Goal: Task Accomplishment & Management: Use online tool/utility

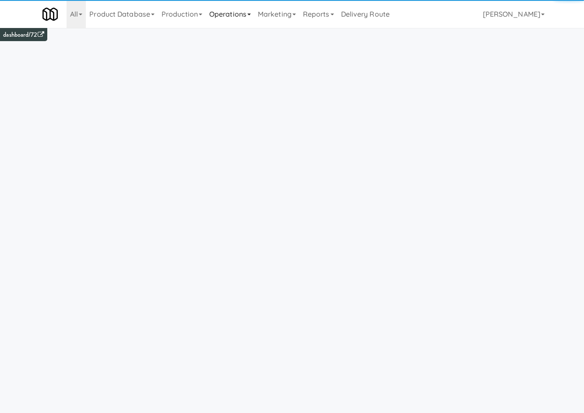
click at [224, 19] on link "Operations" at bounding box center [230, 14] width 49 height 28
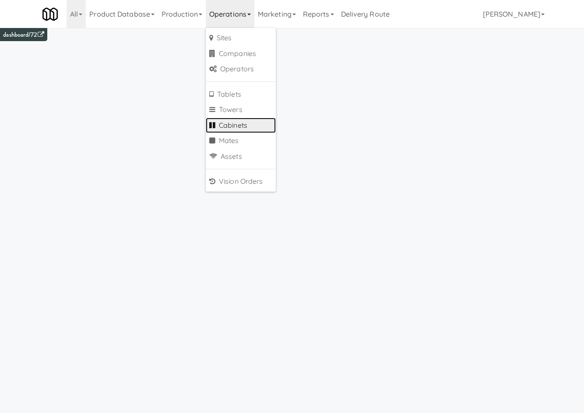
click at [249, 125] on link "Cabinets" at bounding box center [241, 126] width 70 height 16
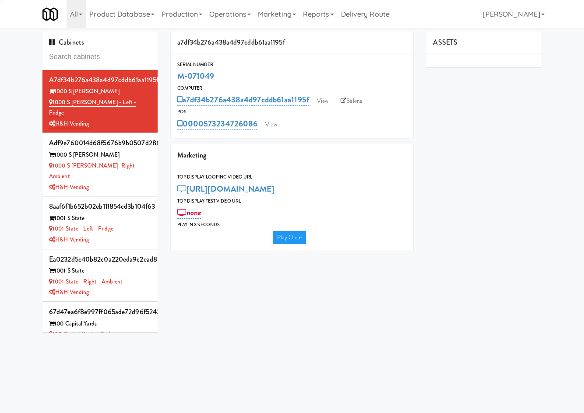
type input "3"
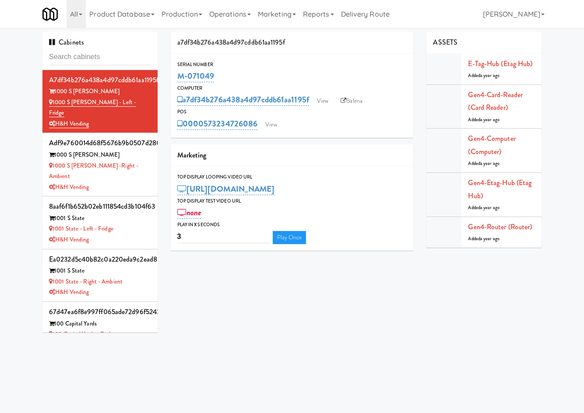
click at [126, 60] on input "text" at bounding box center [100, 57] width 102 height 16
type input "fine"
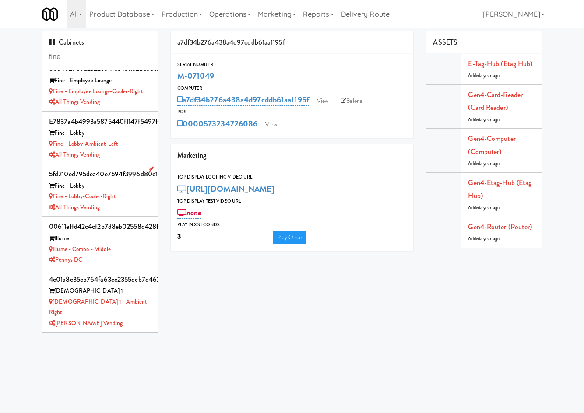
click at [128, 213] on div "All Things Vending" at bounding box center [100, 207] width 102 height 11
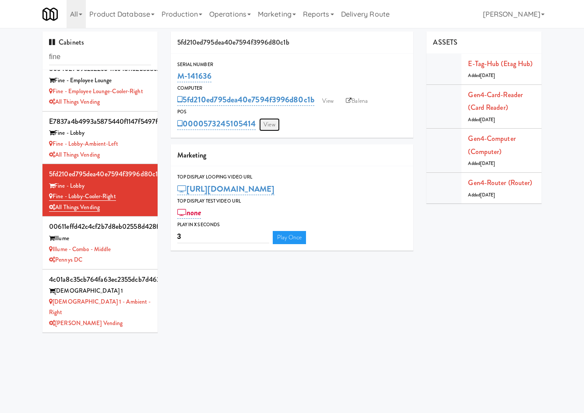
click at [265, 126] on link "View" at bounding box center [269, 124] width 20 height 13
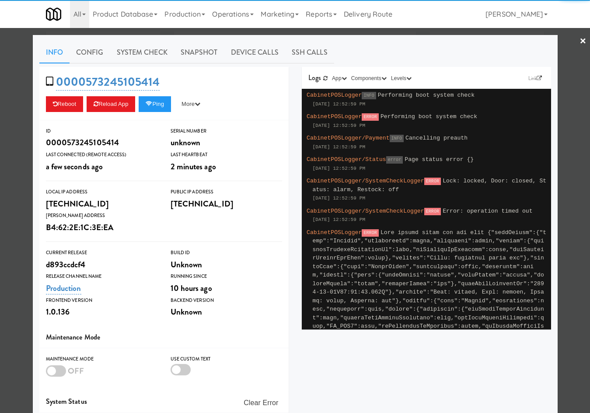
scroll to position [77, 0]
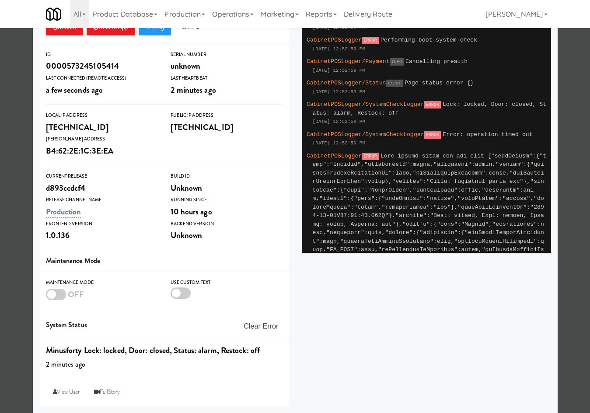
click at [13, 290] on div at bounding box center [295, 206] width 590 height 413
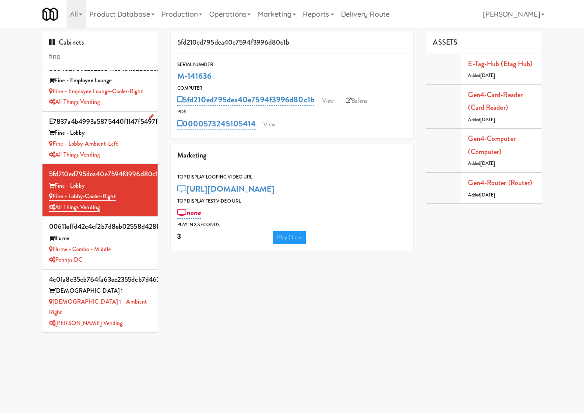
click at [139, 159] on div "All Things Vending" at bounding box center [100, 155] width 102 height 11
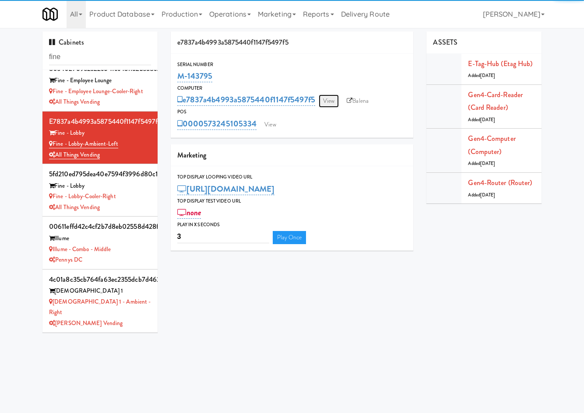
click at [331, 98] on link "View" at bounding box center [329, 101] width 20 height 13
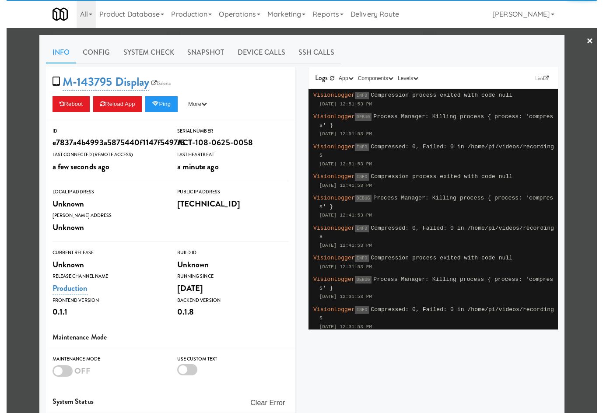
scroll to position [63, 0]
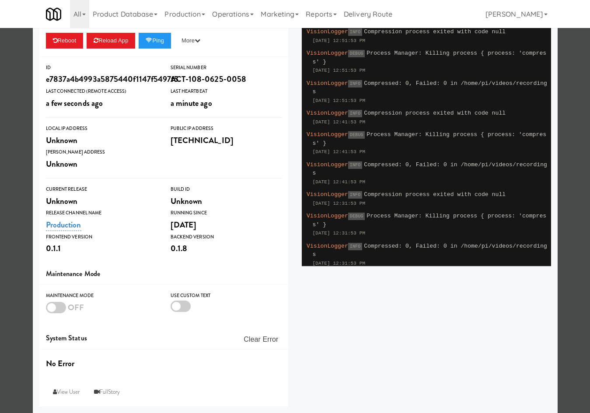
click at [5, 310] on div at bounding box center [295, 206] width 590 height 413
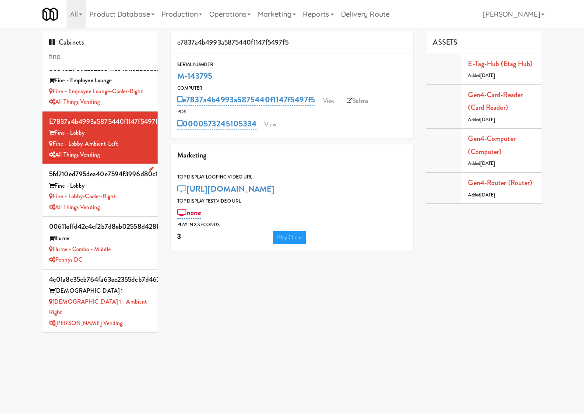
click at [132, 209] on div "All Things Vending" at bounding box center [100, 207] width 102 height 11
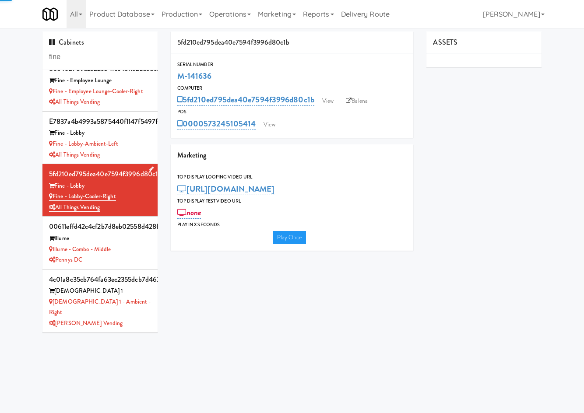
type input "3"
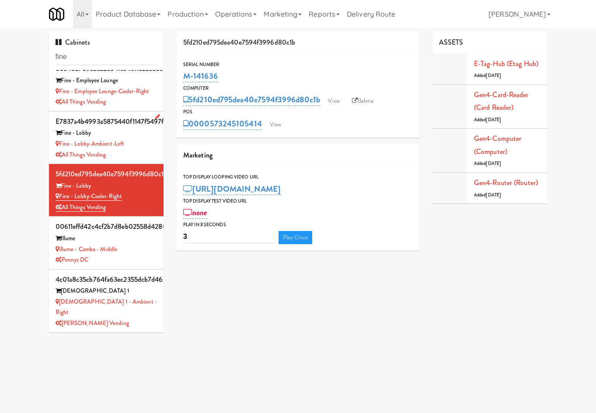
click at [136, 161] on div "All Things Vending" at bounding box center [107, 155] width 102 height 11
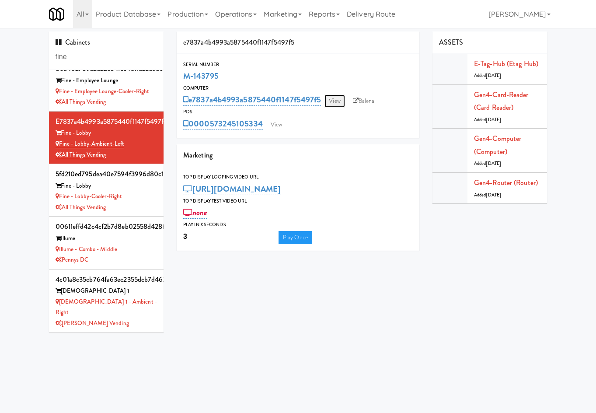
click at [340, 101] on link "View" at bounding box center [335, 101] width 20 height 13
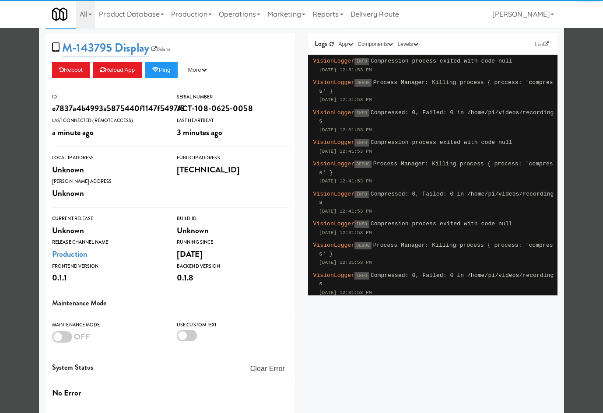
scroll to position [63, 0]
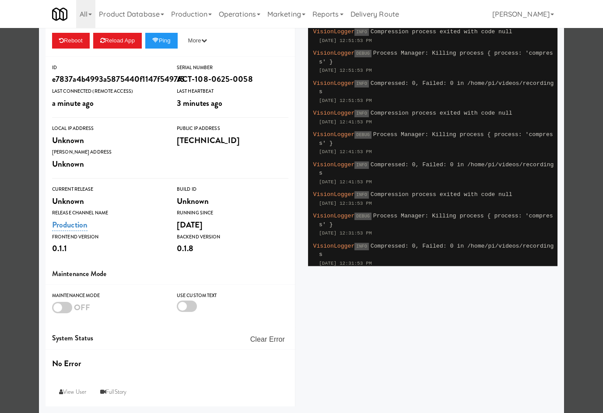
click at [17, 233] on div at bounding box center [301, 206] width 603 height 413
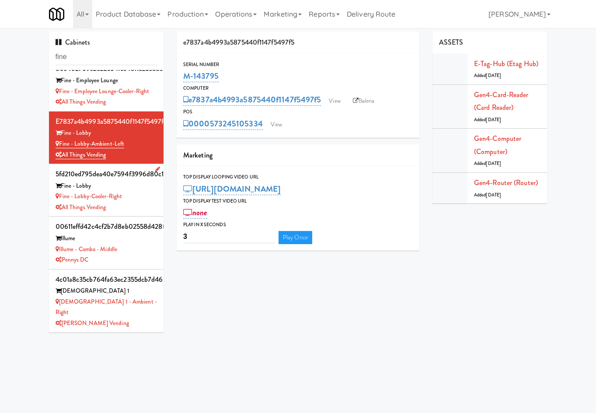
click at [133, 210] on div "All Things Vending" at bounding box center [107, 207] width 102 height 11
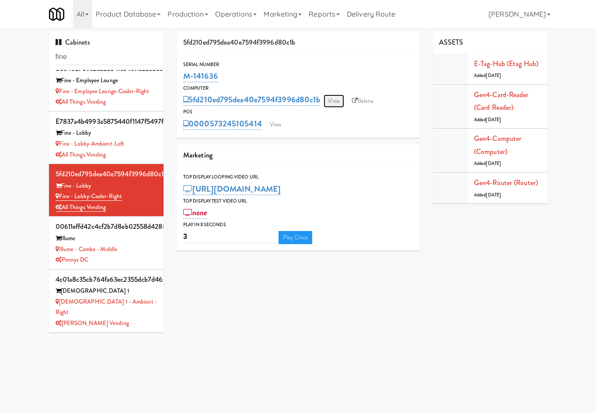
click at [330, 98] on link "View" at bounding box center [334, 101] width 20 height 13
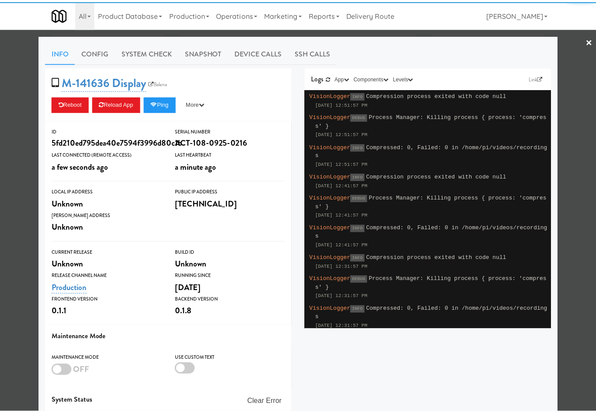
scroll to position [63, 0]
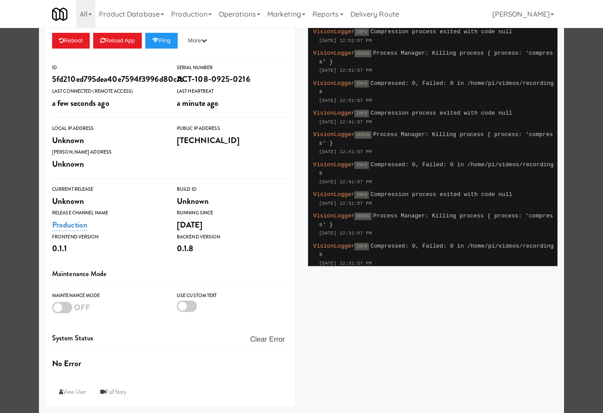
click at [29, 296] on div at bounding box center [301, 206] width 603 height 413
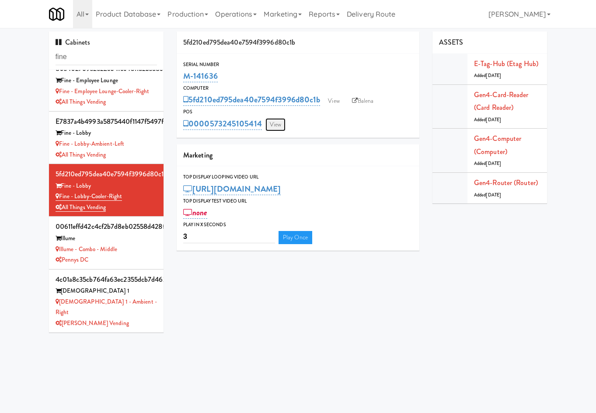
click at [276, 123] on link "View" at bounding box center [276, 124] width 20 height 13
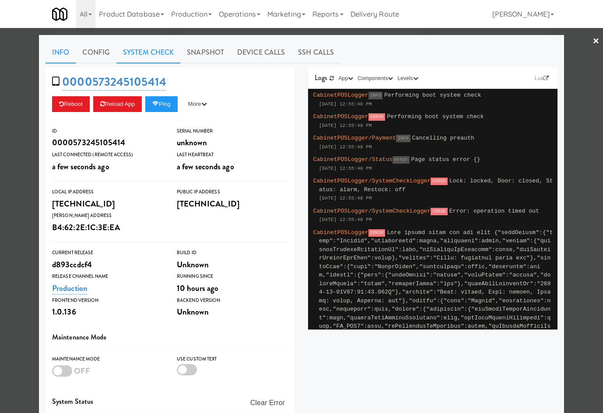
click at [146, 51] on link "System Check" at bounding box center [148, 53] width 64 height 22
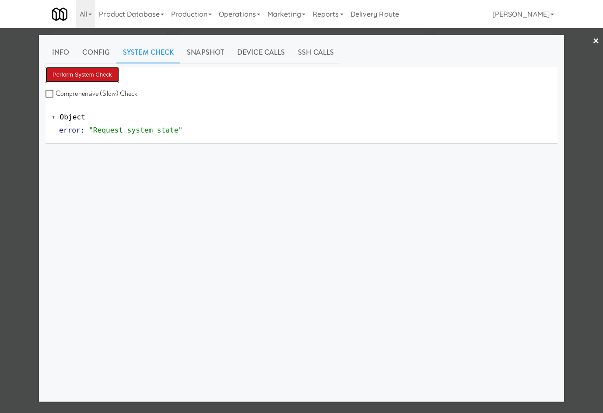
click at [95, 75] on button "Perform System Check" at bounding box center [83, 75] width 74 height 16
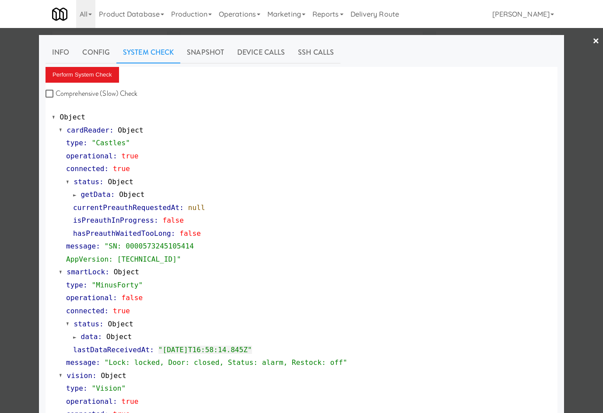
click at [30, 287] on div at bounding box center [301, 206] width 603 height 413
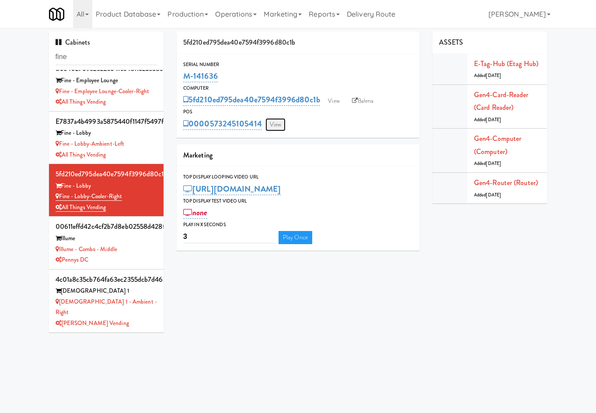
click at [281, 129] on link "View" at bounding box center [276, 124] width 20 height 13
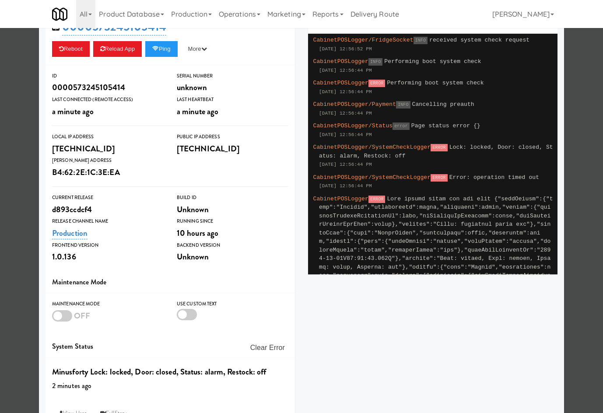
scroll to position [77, 0]
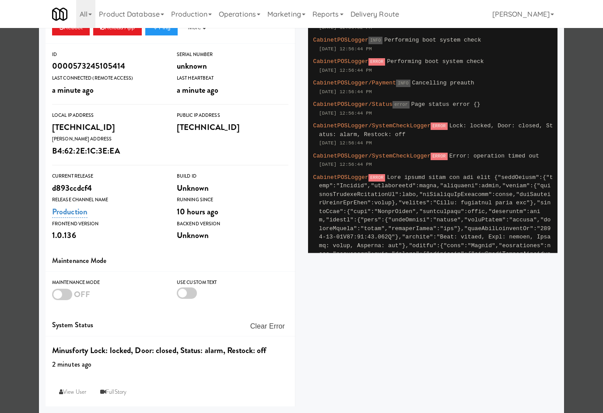
click at [22, 276] on div at bounding box center [301, 206] width 603 height 413
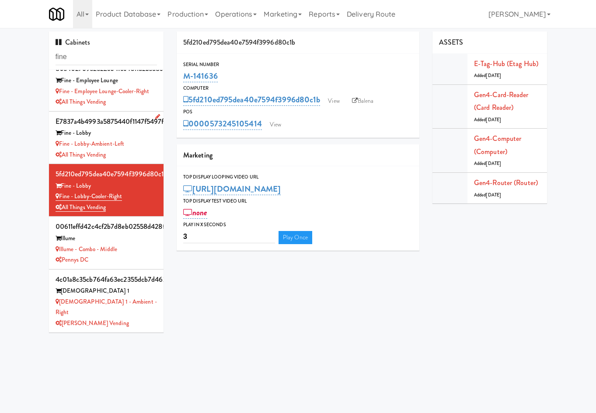
click at [125, 161] on div "All Things Vending" at bounding box center [107, 155] width 102 height 11
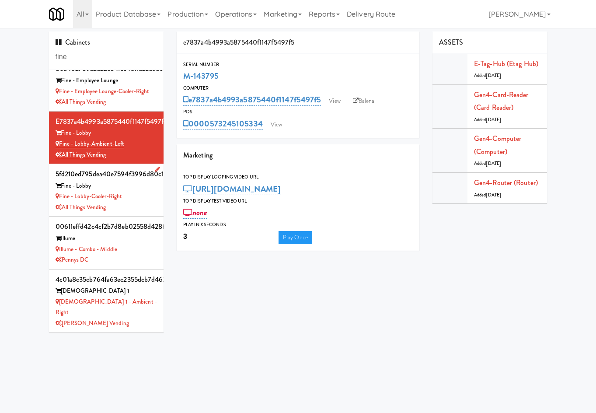
click at [146, 212] on div "All Things Vending" at bounding box center [107, 207] width 102 height 11
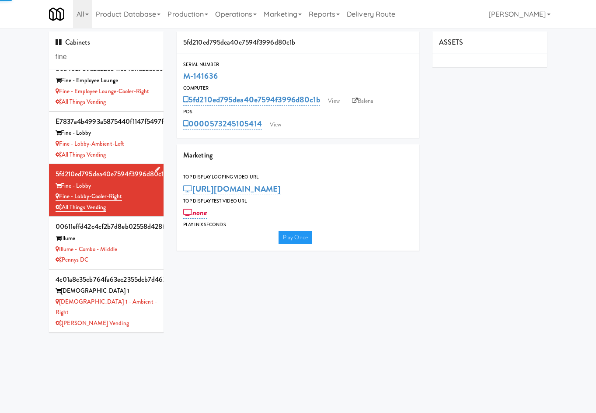
type input "3"
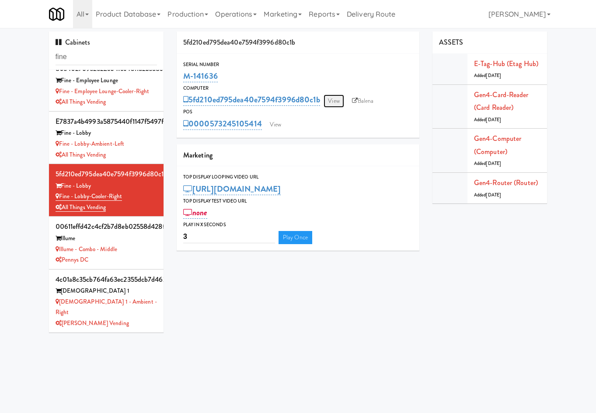
click at [334, 99] on link "View" at bounding box center [334, 101] width 20 height 13
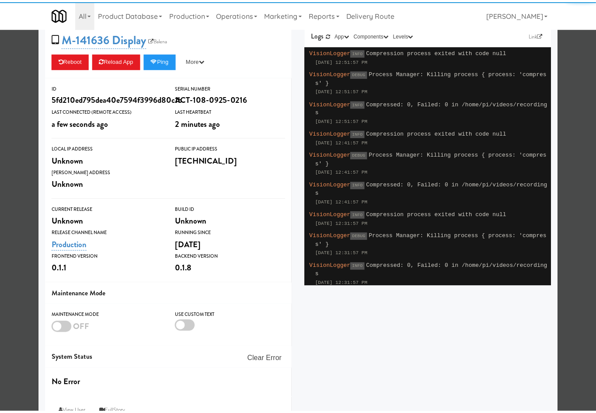
scroll to position [63, 0]
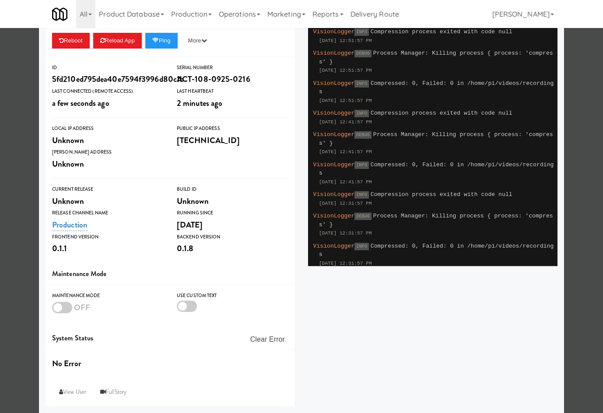
click at [19, 251] on div at bounding box center [301, 206] width 603 height 413
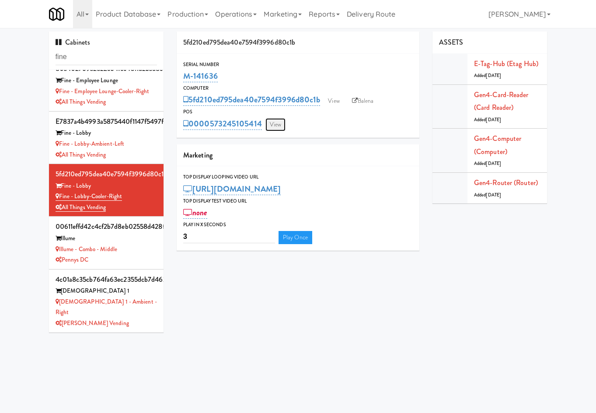
click at [278, 125] on link "View" at bounding box center [276, 124] width 20 height 13
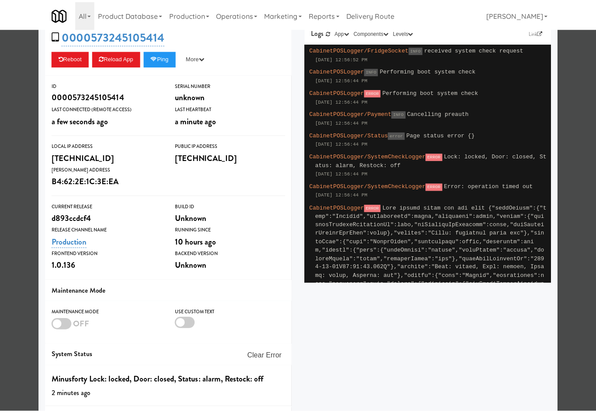
scroll to position [77, 0]
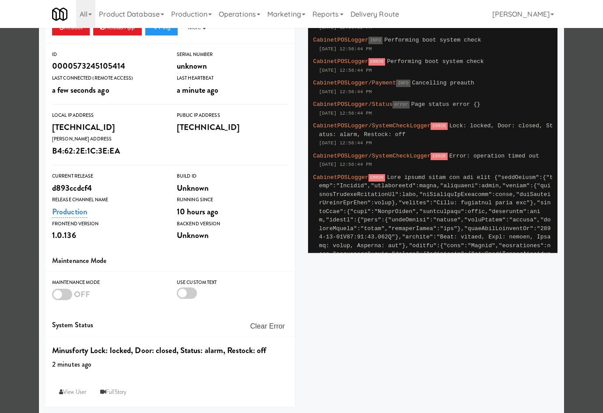
click at [582, 283] on div at bounding box center [301, 206] width 603 height 413
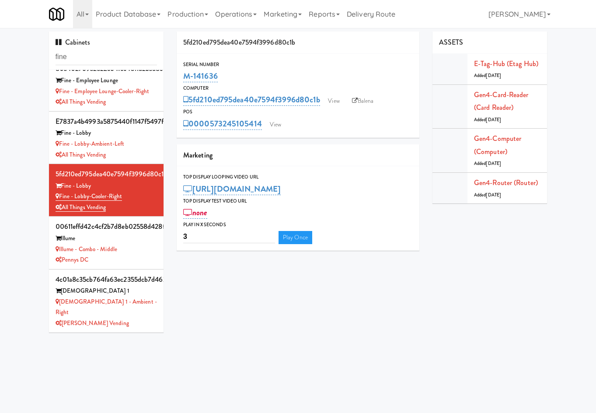
click at [434, 295] on div "Cabinets fine d2215febfa66eecdf90f3505ccd9ff88 Atwater [GEOGRAPHIC_DATA] Atwate…" at bounding box center [298, 186] width 512 height 308
